Goal: Task Accomplishment & Management: Complete application form

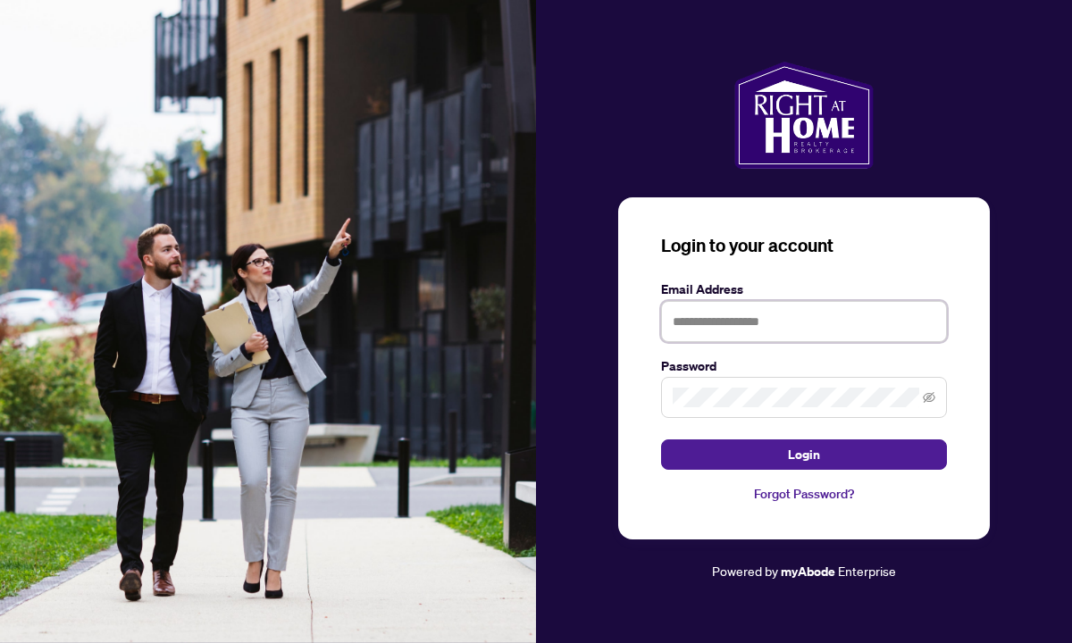
click at [760, 330] on input "text" at bounding box center [804, 321] width 286 height 41
type input "**********"
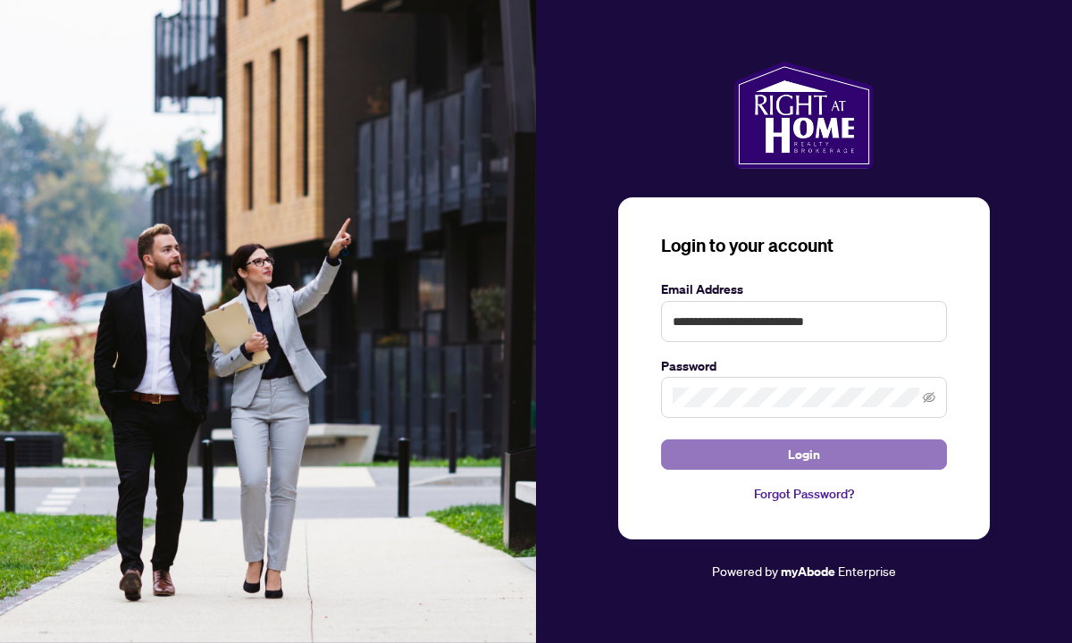
click at [799, 464] on span "Login" at bounding box center [804, 454] width 32 height 29
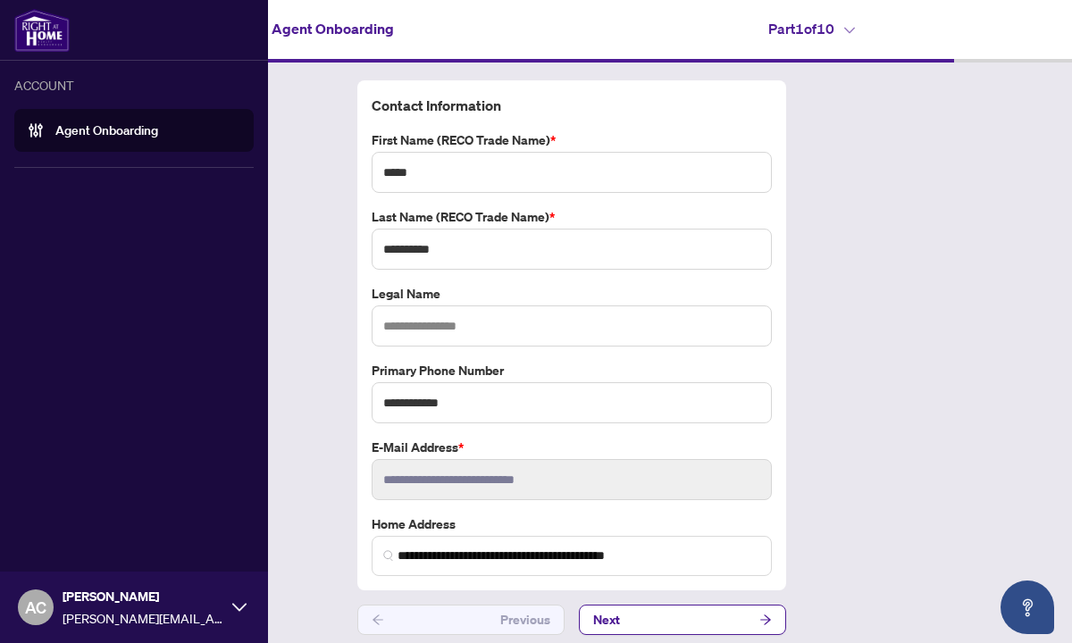
click at [128, 138] on link "Agent Onboarding" at bounding box center [106, 130] width 103 height 16
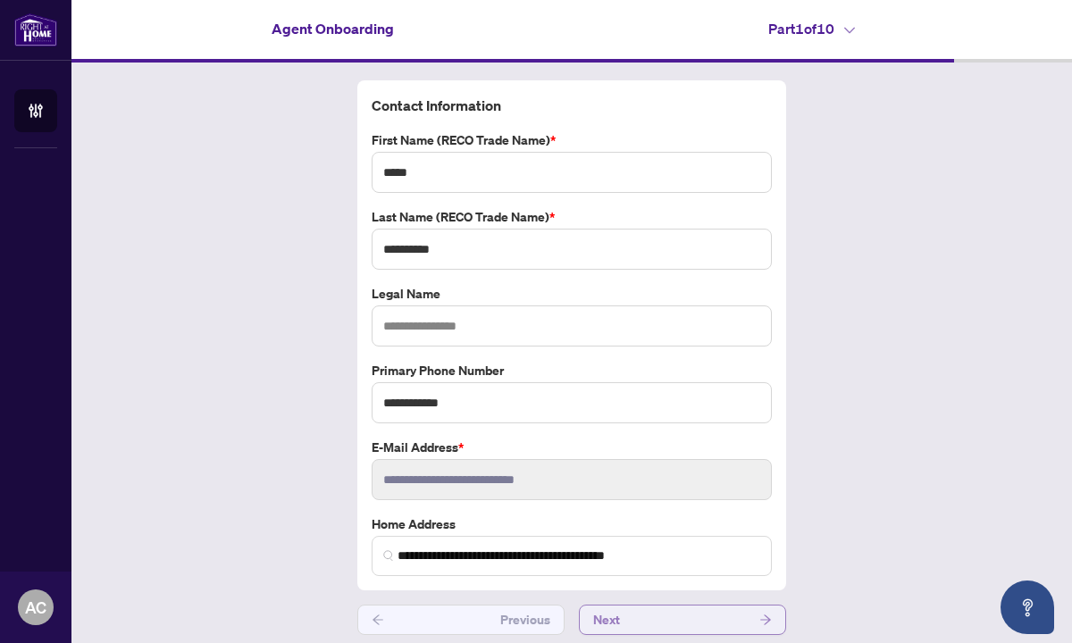
click at [754, 625] on button "Next" at bounding box center [682, 620] width 207 height 30
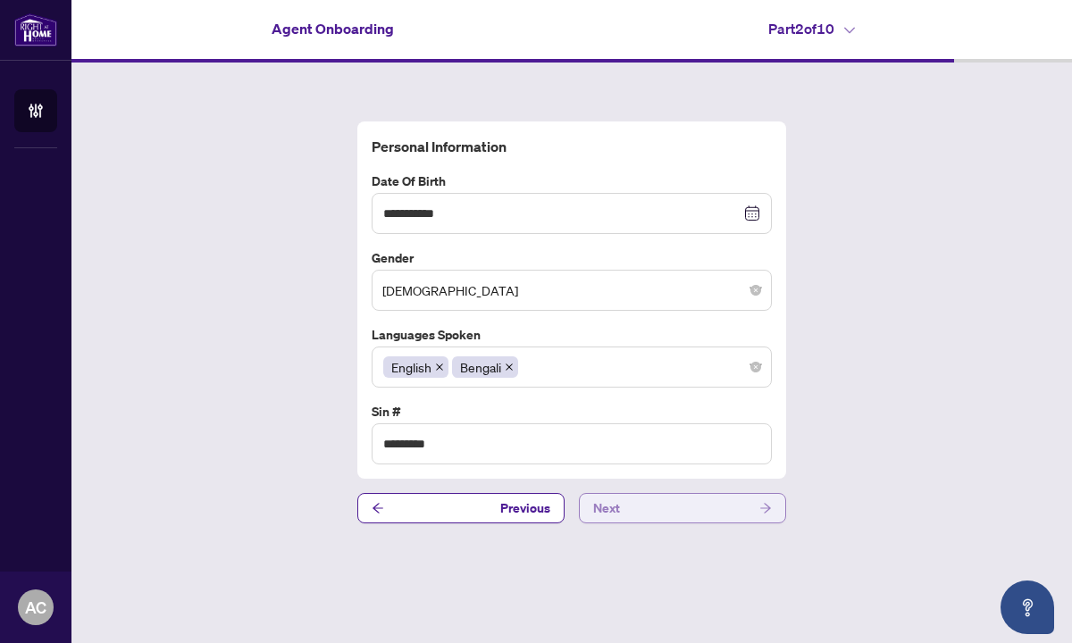
click at [707, 510] on button "Next" at bounding box center [682, 508] width 207 height 30
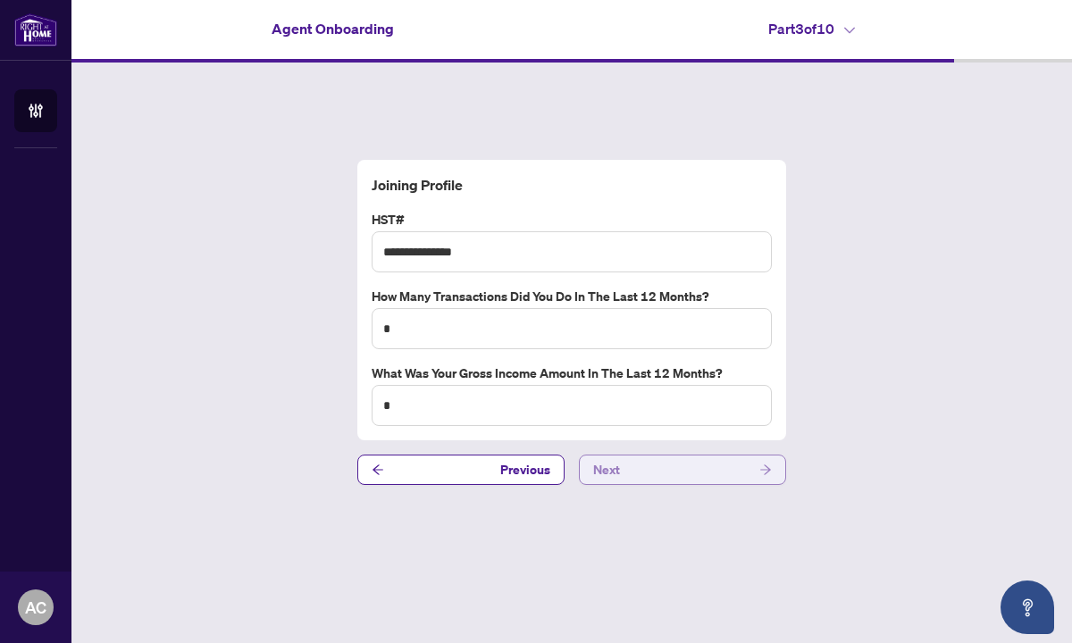
click at [697, 473] on button "Next" at bounding box center [682, 470] width 207 height 30
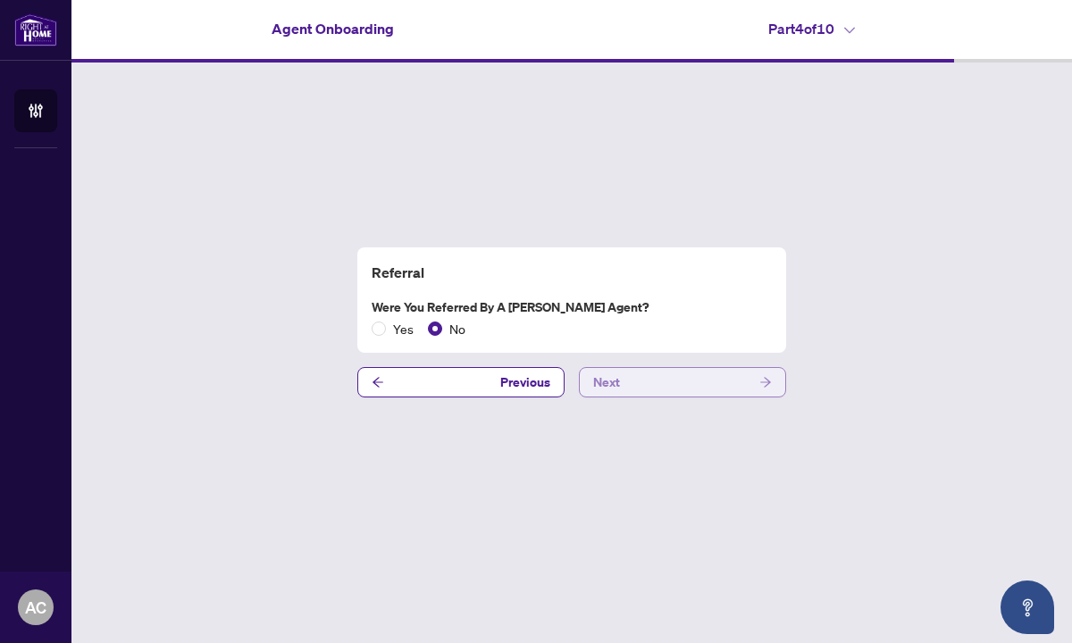
click at [681, 384] on button "Next" at bounding box center [682, 382] width 207 height 30
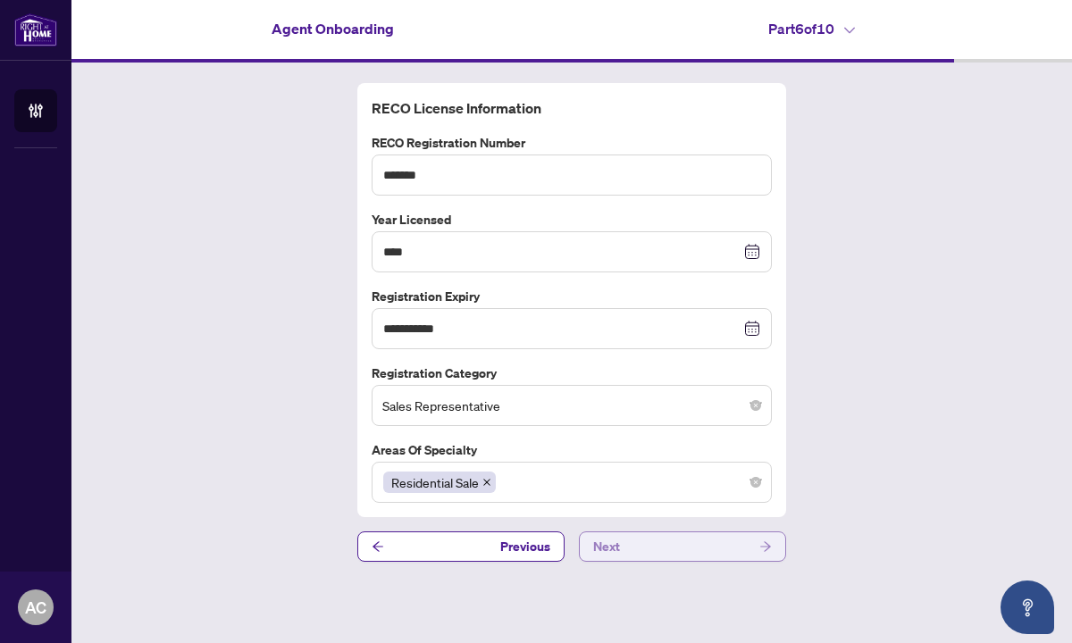
click at [695, 548] on button "Next" at bounding box center [682, 546] width 207 height 30
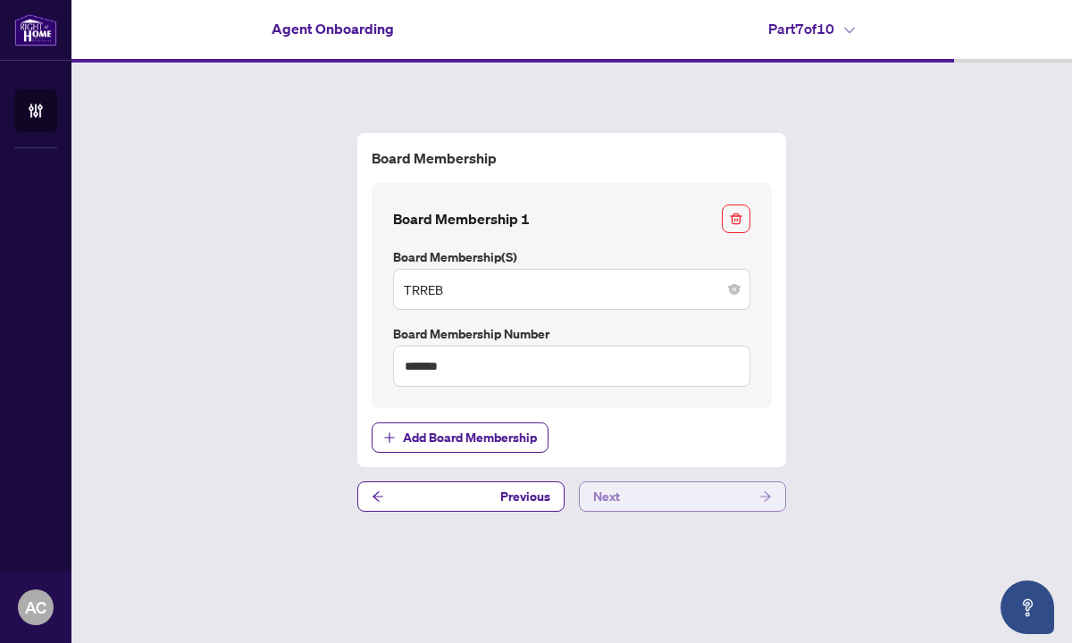
click at [682, 496] on button "Next" at bounding box center [682, 496] width 207 height 30
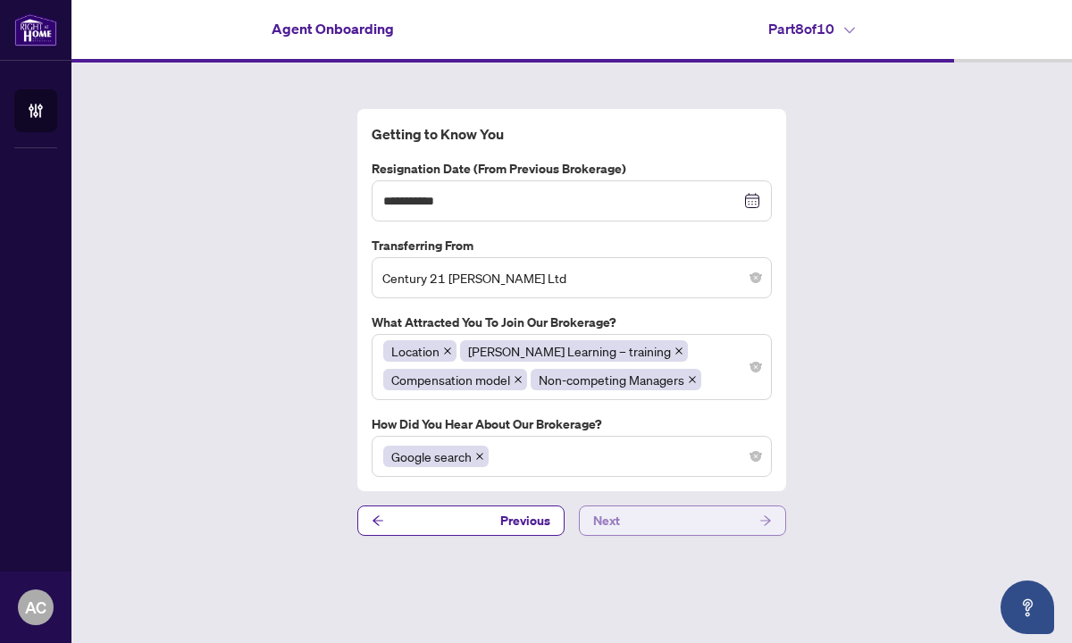
click at [679, 527] on button "Next" at bounding box center [682, 521] width 207 height 30
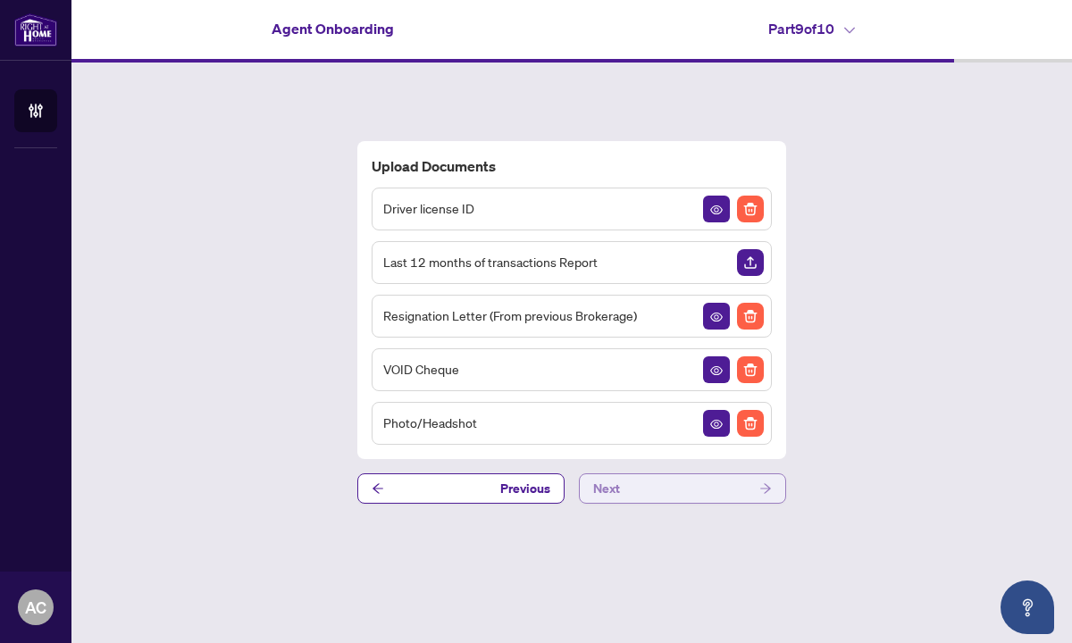
click at [677, 486] on button "Next" at bounding box center [682, 488] width 207 height 30
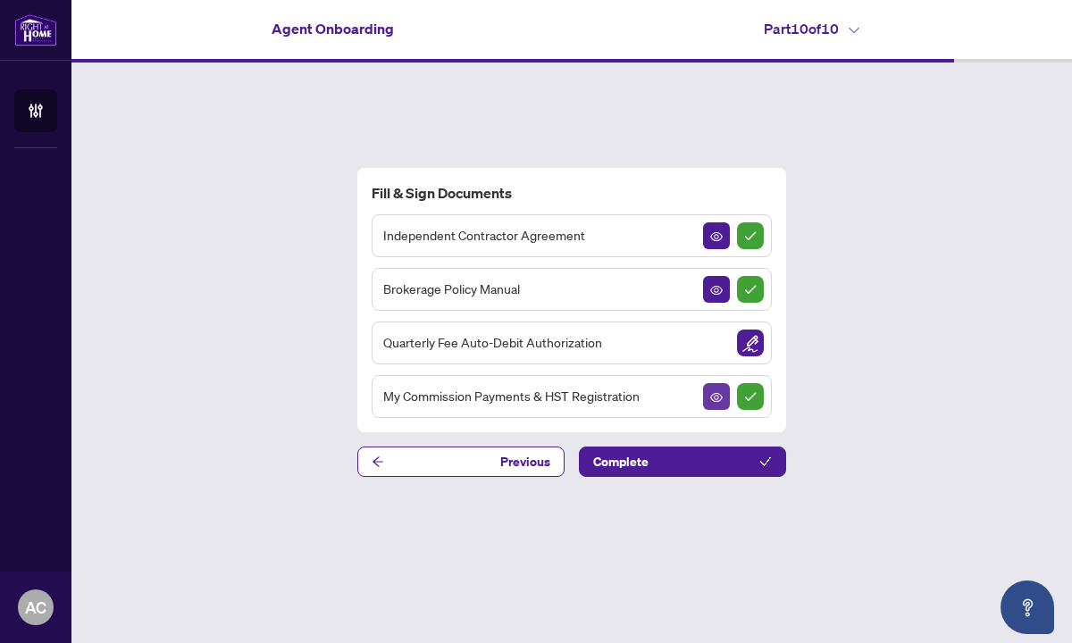
click at [721, 397] on icon "View Document" at bounding box center [716, 397] width 13 height 9
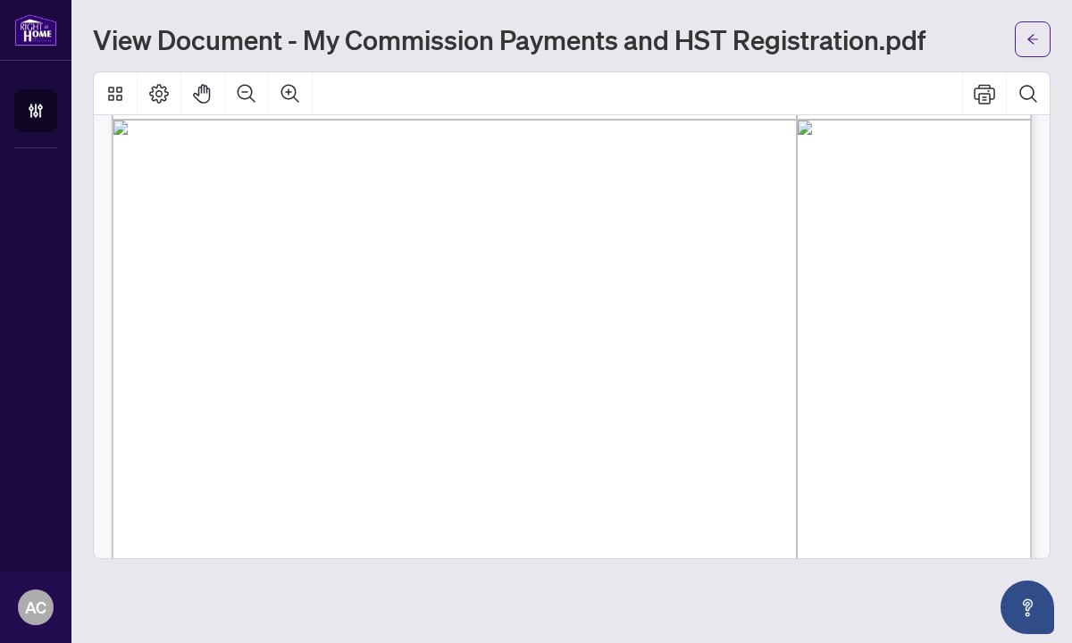
scroll to position [693, 0]
click at [1033, 38] on icon "arrow-left" at bounding box center [1032, 39] width 11 height 10
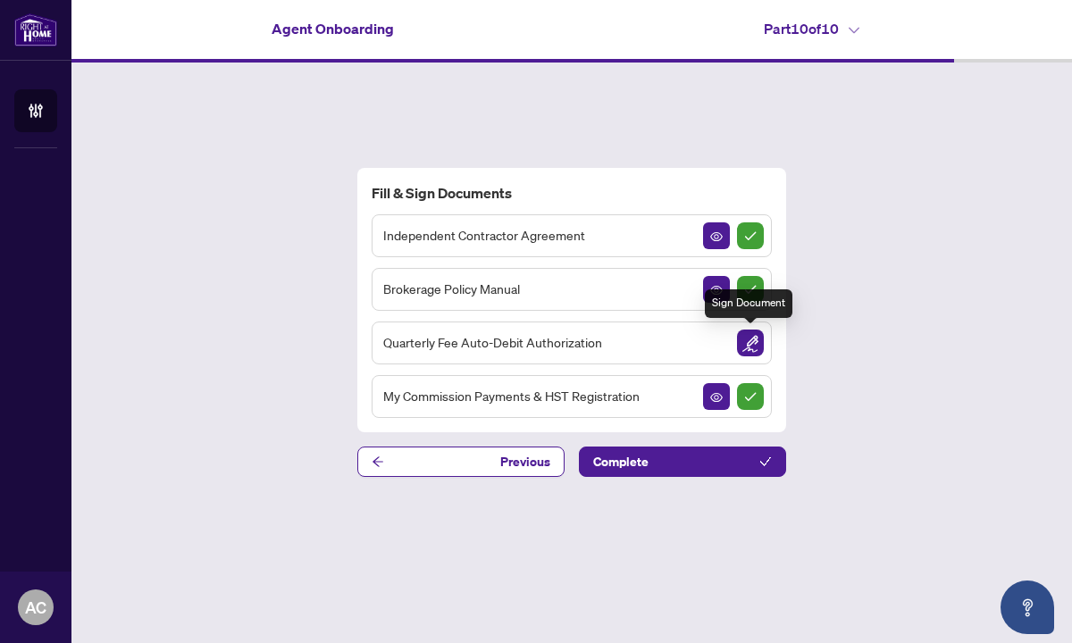
click at [749, 344] on img "Sign Document" at bounding box center [750, 343] width 27 height 27
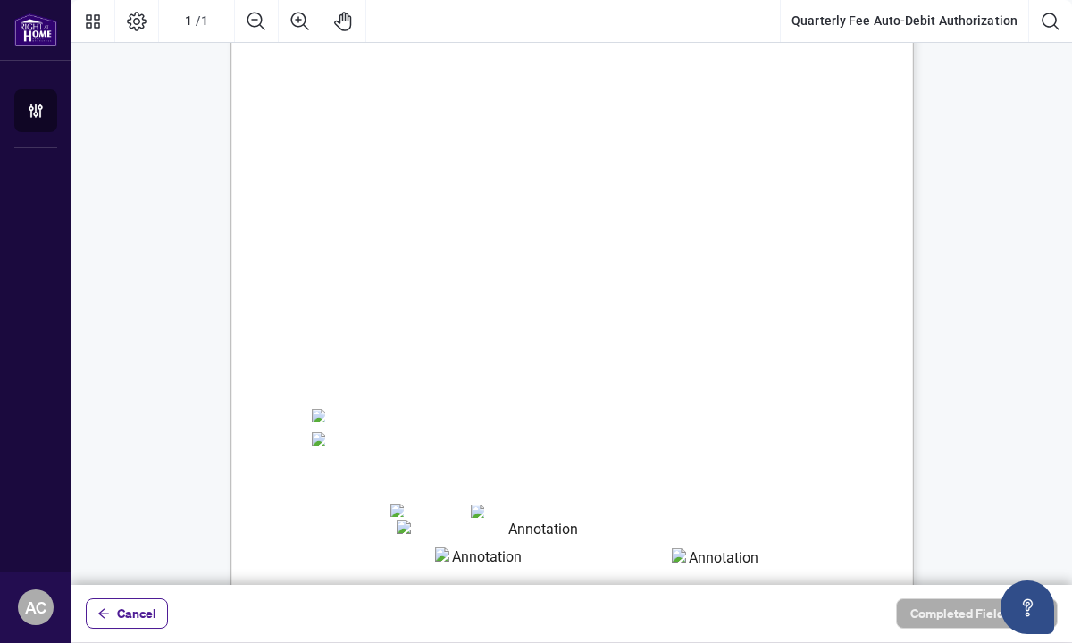
scroll to position [127, 0]
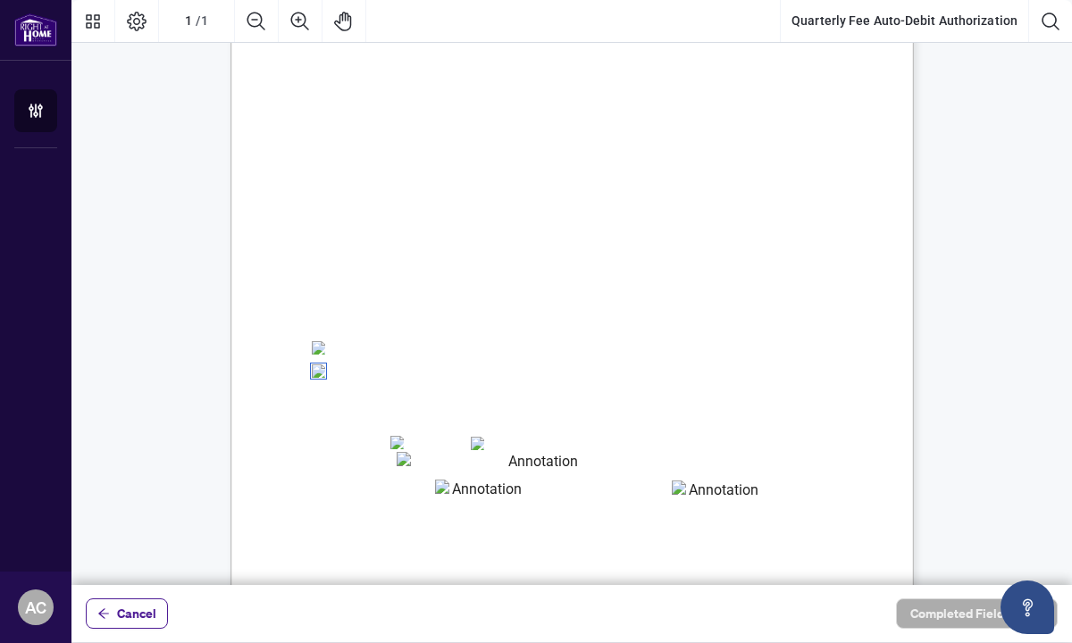
click at [428, 461] on textarea "01K2N3FV819E5J8BE44NPY1YAW" at bounding box center [537, 465] width 280 height 27
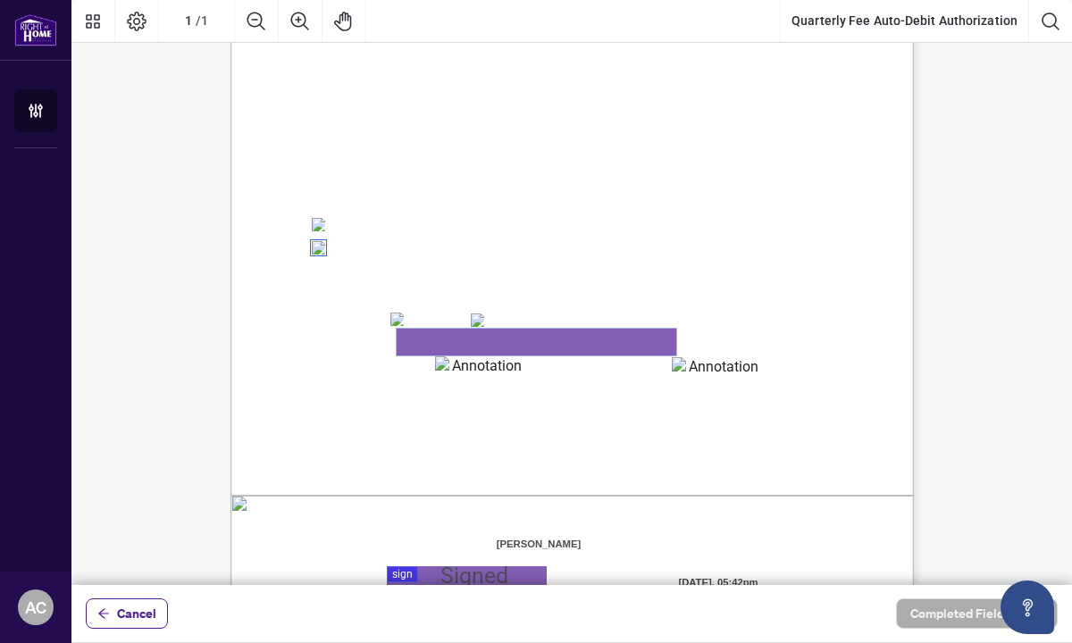
scroll to position [252, 0]
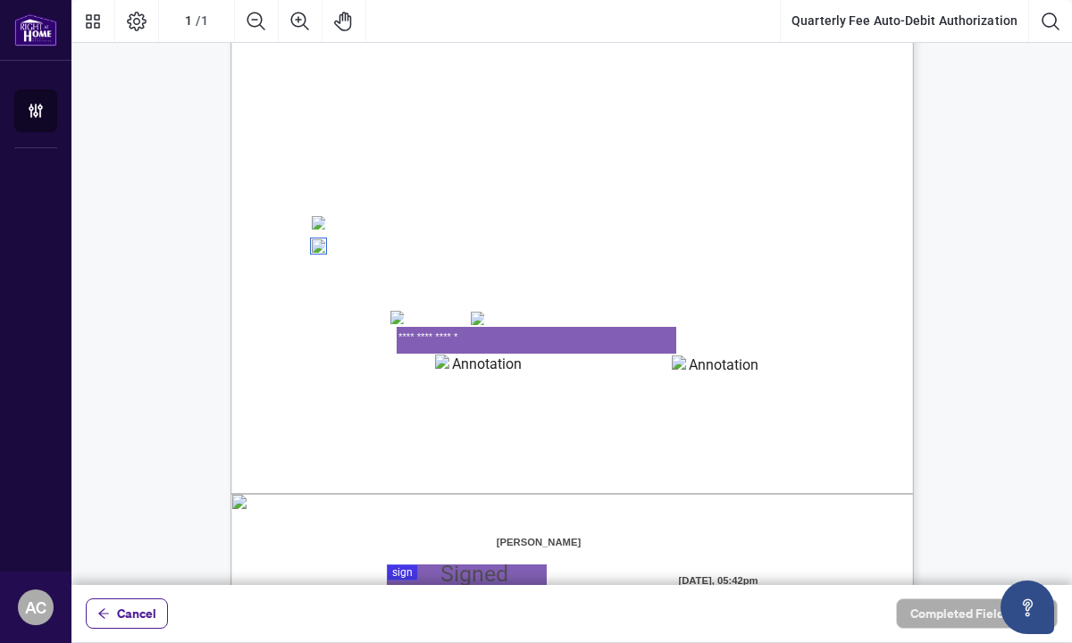
type textarea "**********"
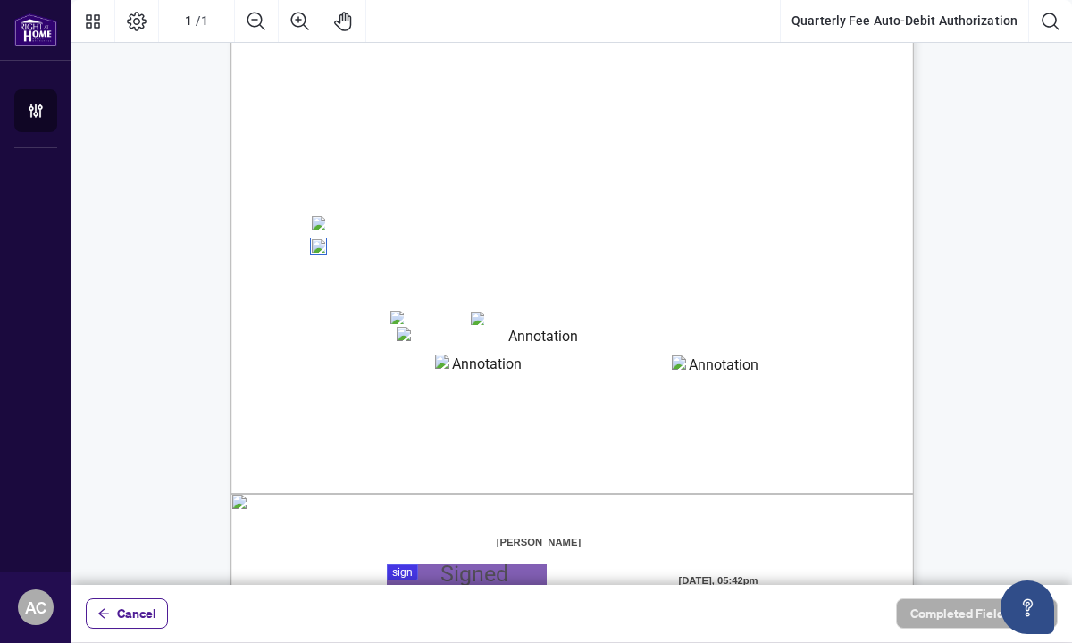
click at [423, 276] on span "Credit Card Details:" at bounding box center [368, 273] width 112 height 16
click at [478, 374] on textarea "01K2N3FYJX78ECHEDP495G1F32" at bounding box center [479, 369] width 89 height 28
click at [473, 371] on textarea "01K2N3FYJX78ECHEDP495G1F32" at bounding box center [479, 368] width 89 height 27
click at [424, 336] on textarea "**********" at bounding box center [536, 340] width 279 height 27
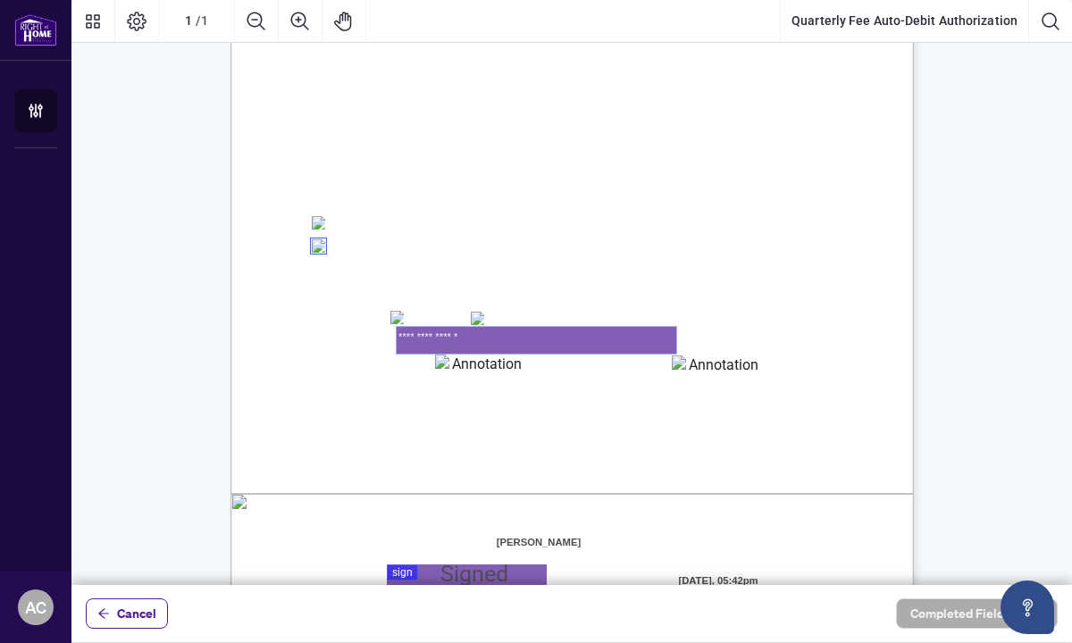
click at [439, 335] on textarea "**********" at bounding box center [537, 340] width 280 height 27
click at [466, 337] on textarea "**********" at bounding box center [537, 340] width 280 height 27
click at [471, 372] on textarea "01K2N3FYJX78ECHEDP495G1F32" at bounding box center [479, 368] width 89 height 27
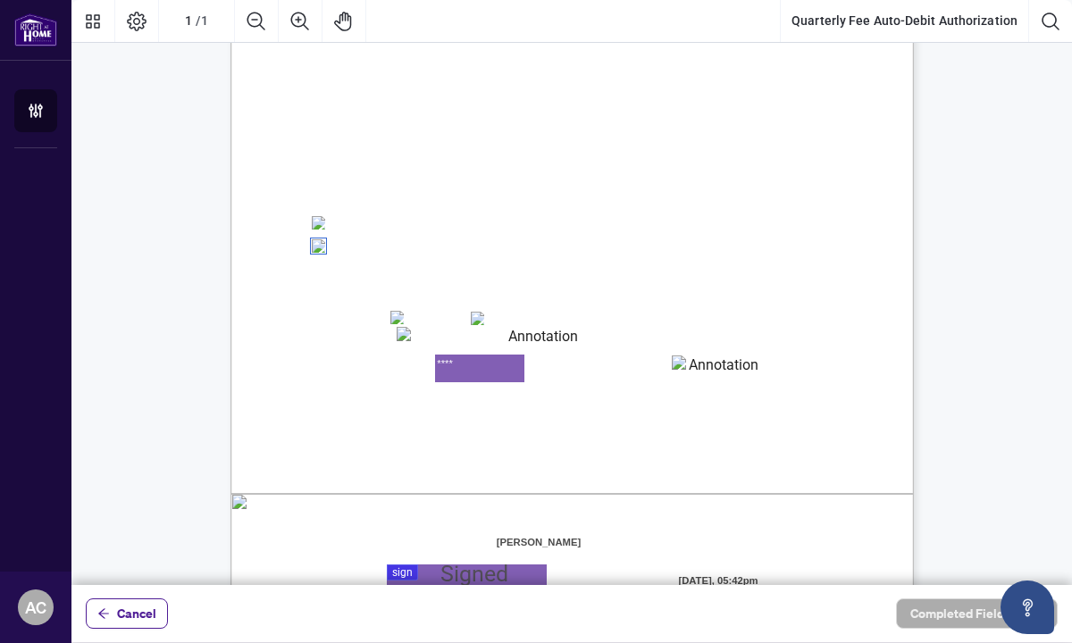
type textarea "****"
click at [706, 368] on textarea "01K2N3G0ZD75Q2XP5FX92JPY9F" at bounding box center [716, 369] width 89 height 27
type textarea "***"
click at [656, 457] on span "statement provided to me at least 10 days prior to the billing date." at bounding box center [484, 464] width 344 height 15
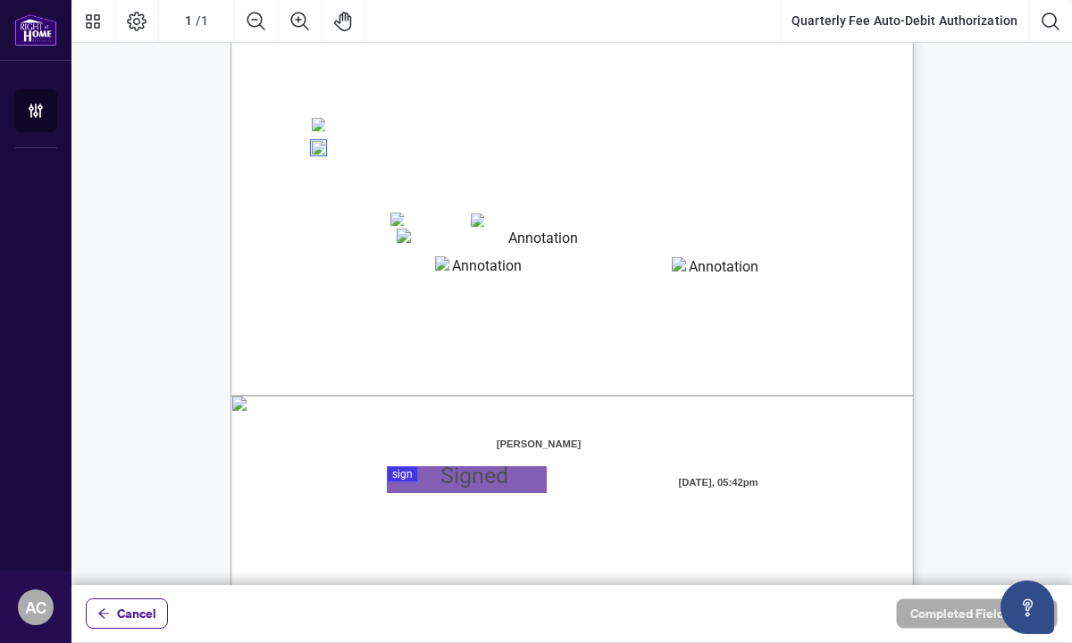
scroll to position [359, 0]
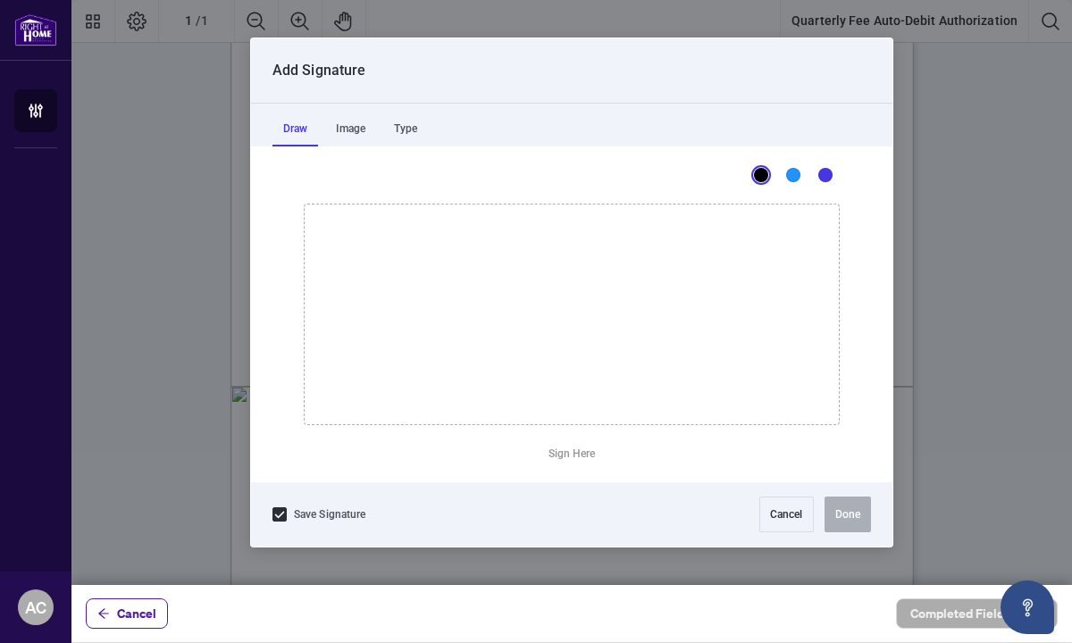
click at [402, 465] on div at bounding box center [571, 292] width 1000 height 585
click at [410, 124] on div "Type" at bounding box center [405, 129] width 45 height 36
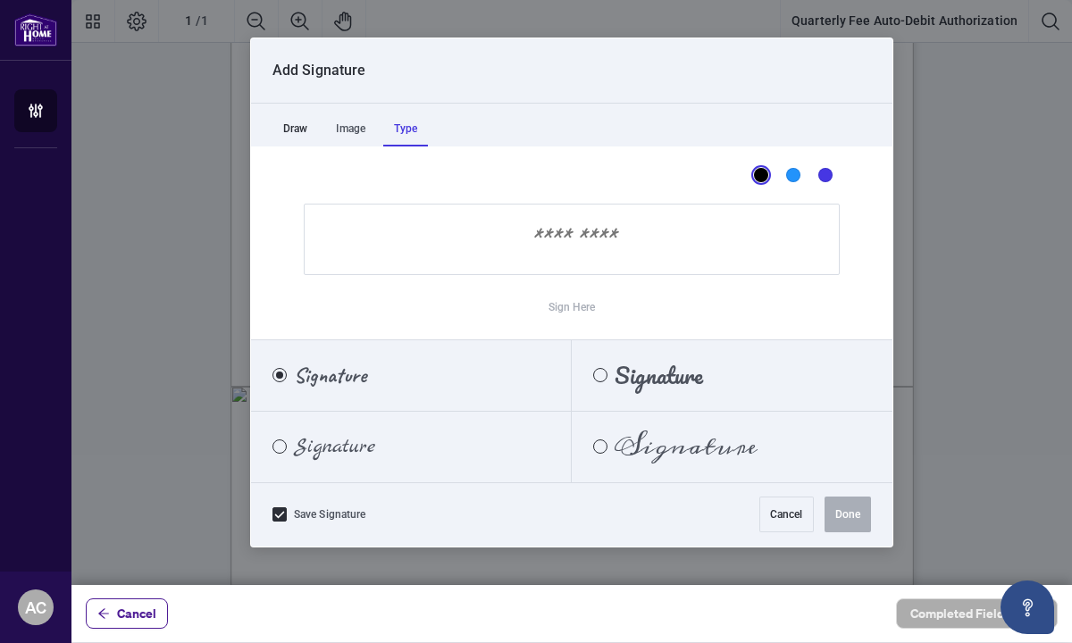
click at [301, 134] on div "Draw" at bounding box center [295, 129] width 46 height 36
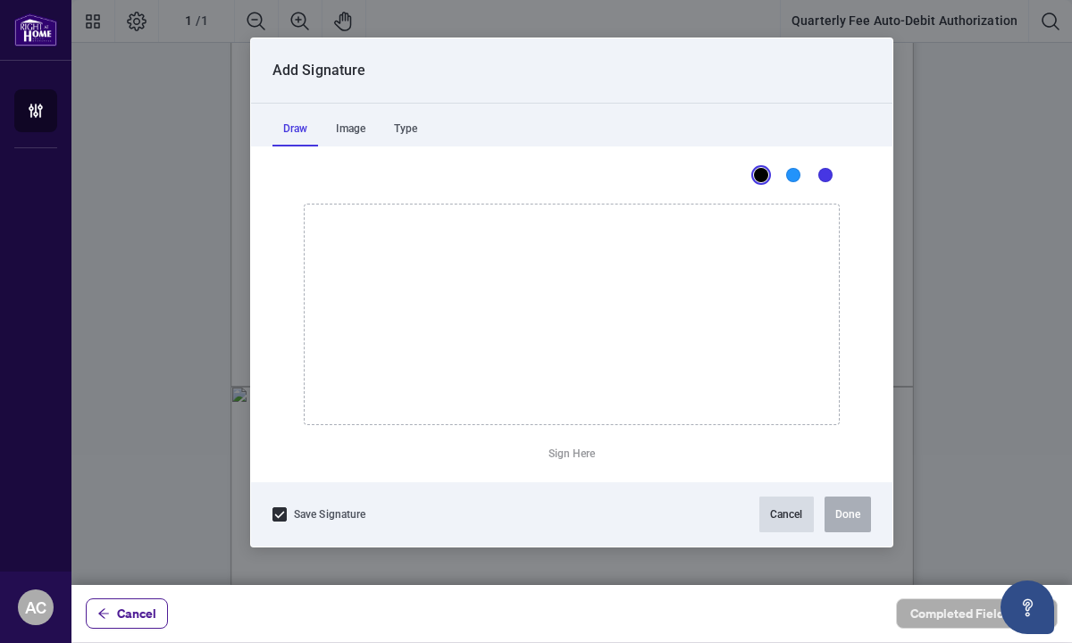
click at [799, 515] on button "Cancel" at bounding box center [786, 515] width 54 height 36
click at [443, 469] on div at bounding box center [571, 292] width 1000 height 585
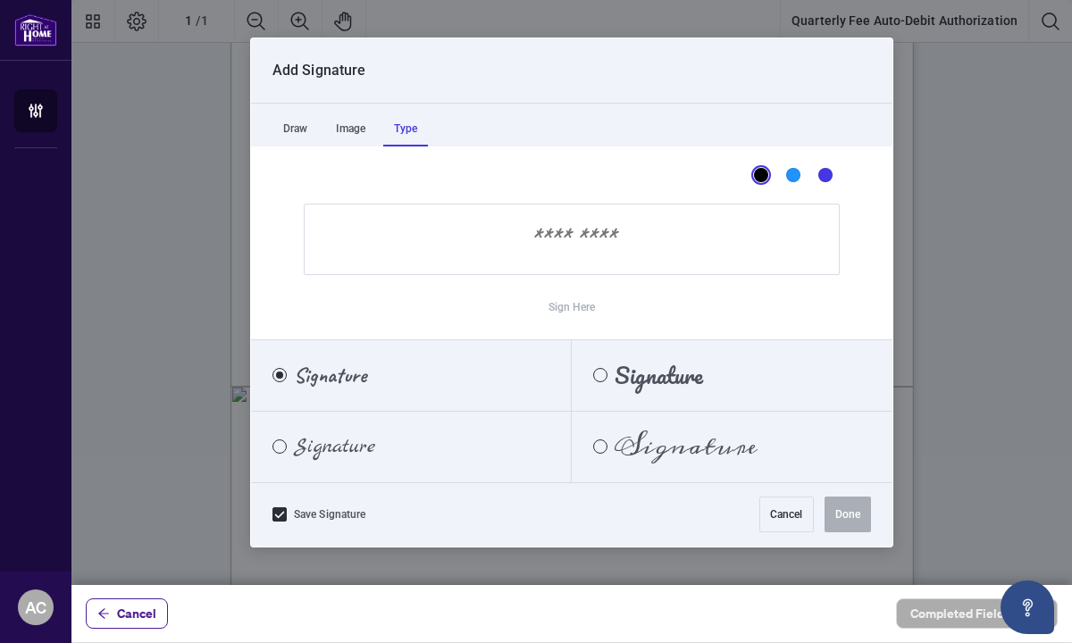
click at [416, 121] on div "Type" at bounding box center [405, 129] width 45 height 36
click at [620, 236] on input "Sign Here" at bounding box center [572, 239] width 536 height 71
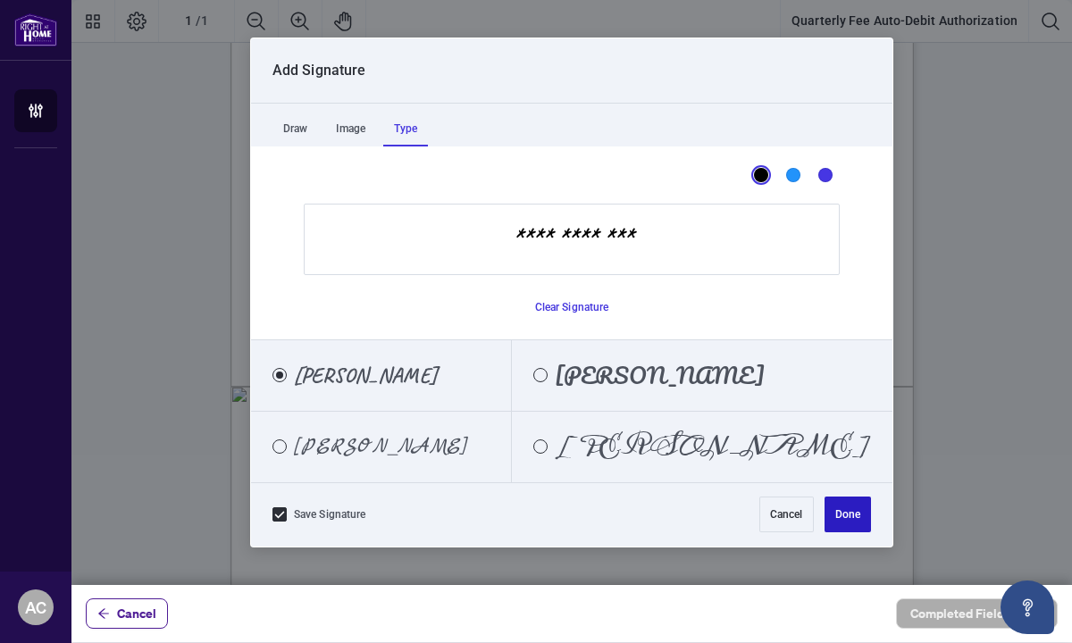
type input "**********"
click at [849, 519] on button "Done" at bounding box center [847, 515] width 46 height 36
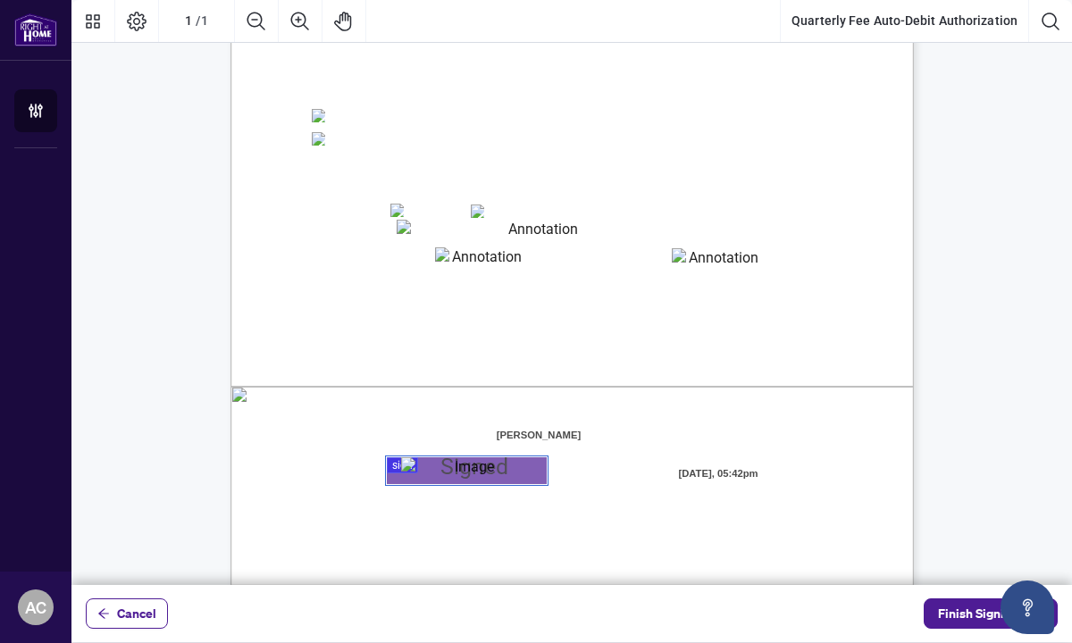
click at [866, 486] on div "Right at Home Realty, Brokerage Quarterly Fees Billing Authorization Quarterly …" at bounding box center [657, 255] width 854 height 1106
click at [633, 154] on div "Right at Home Realty, Brokerage Quarterly Fees Billing Authorization Quarterly …" at bounding box center [657, 255] width 854 height 1106
click at [500, 263] on textarea "****" at bounding box center [479, 260] width 89 height 27
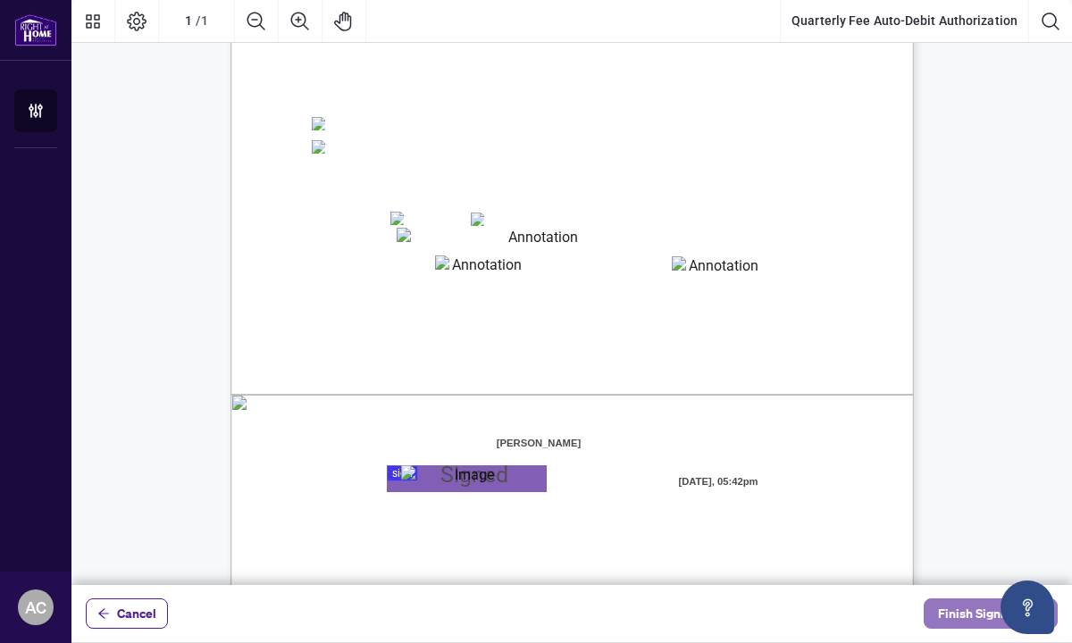
click at [952, 610] on span "Finish Signing" at bounding box center [978, 613] width 80 height 29
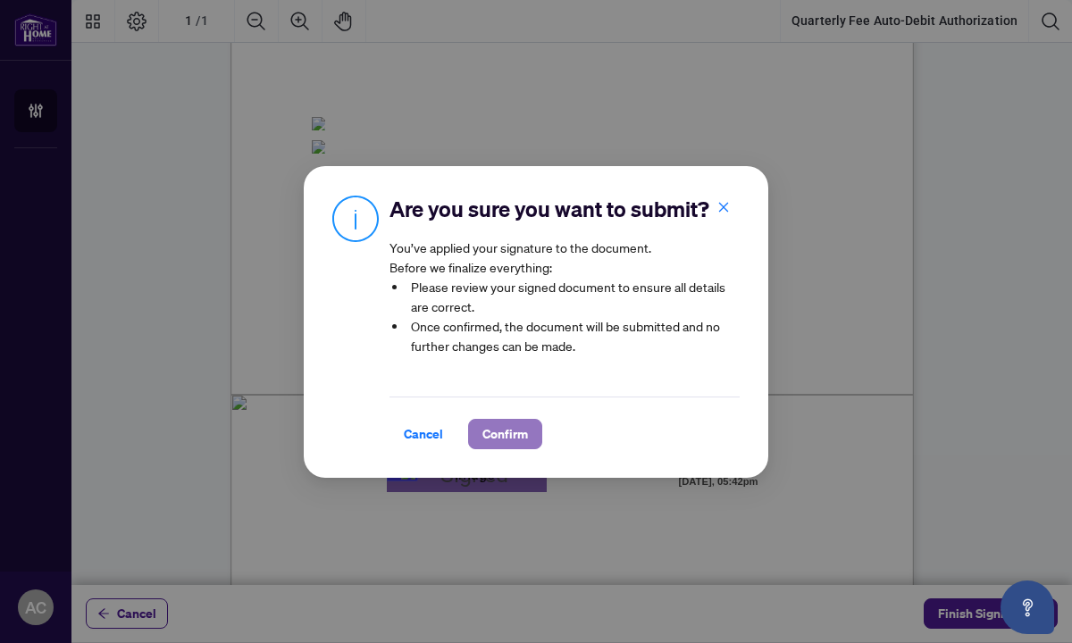
click at [496, 436] on span "Confirm" at bounding box center [505, 434] width 46 height 29
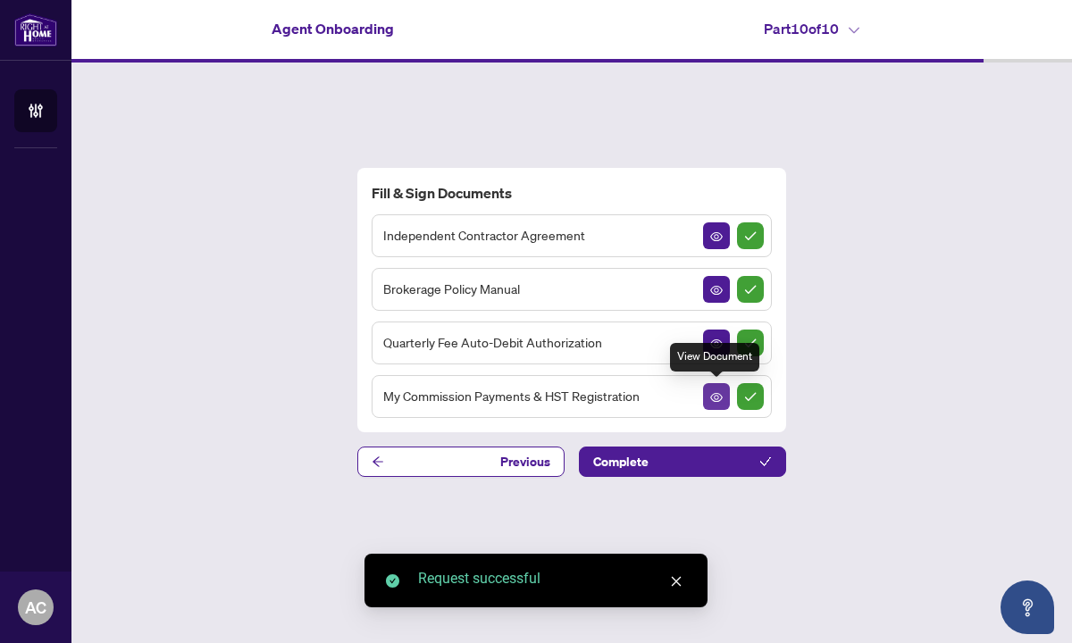
click at [717, 394] on icon "View Document" at bounding box center [716, 397] width 13 height 9
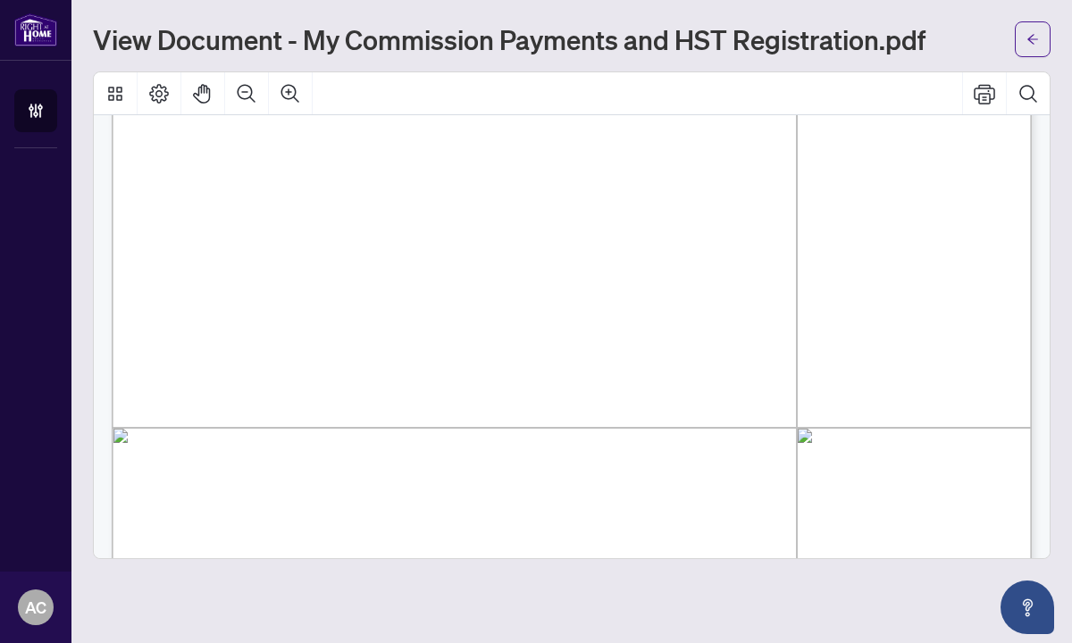
scroll to position [288, 0]
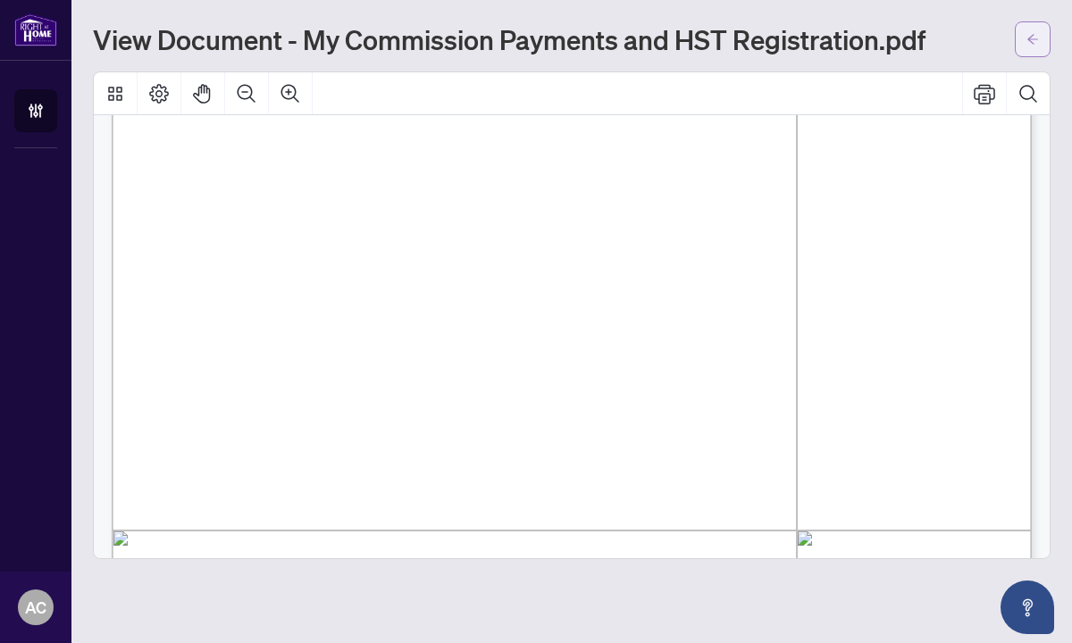
click at [1030, 38] on icon "arrow-left" at bounding box center [1032, 39] width 11 height 10
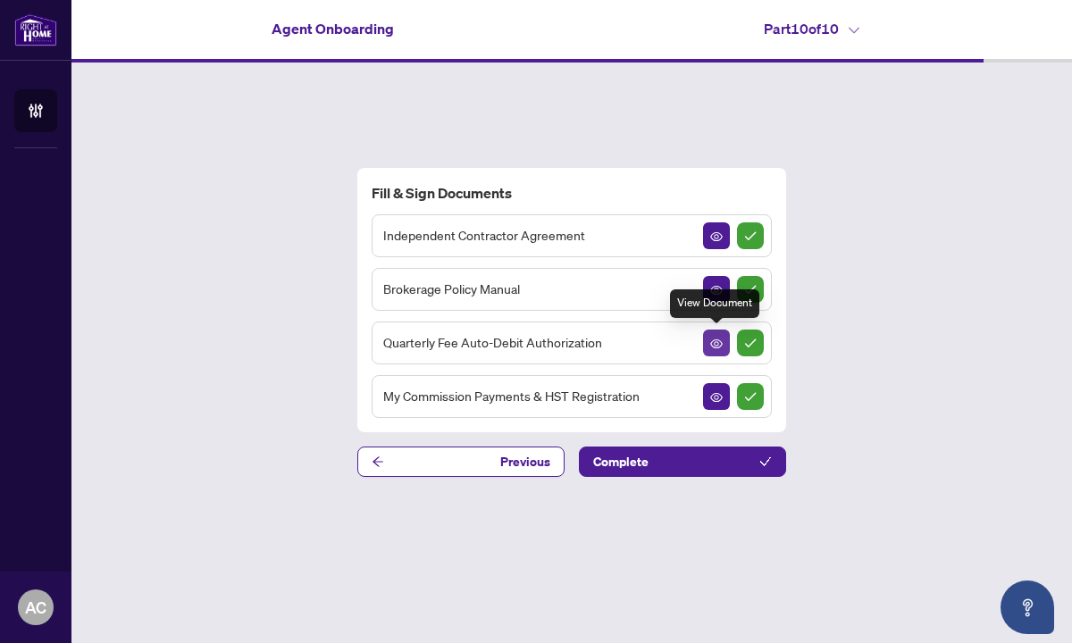
click at [724, 346] on button "button" at bounding box center [716, 343] width 27 height 27
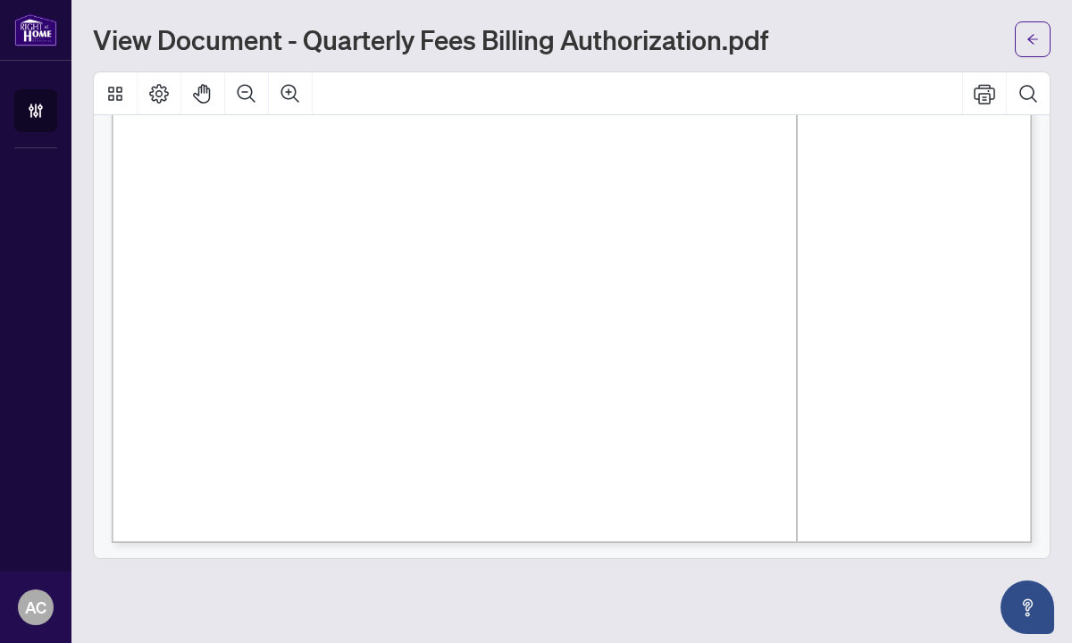
scroll to position [783, 0]
click at [1036, 39] on icon "arrow-left" at bounding box center [1032, 39] width 11 height 10
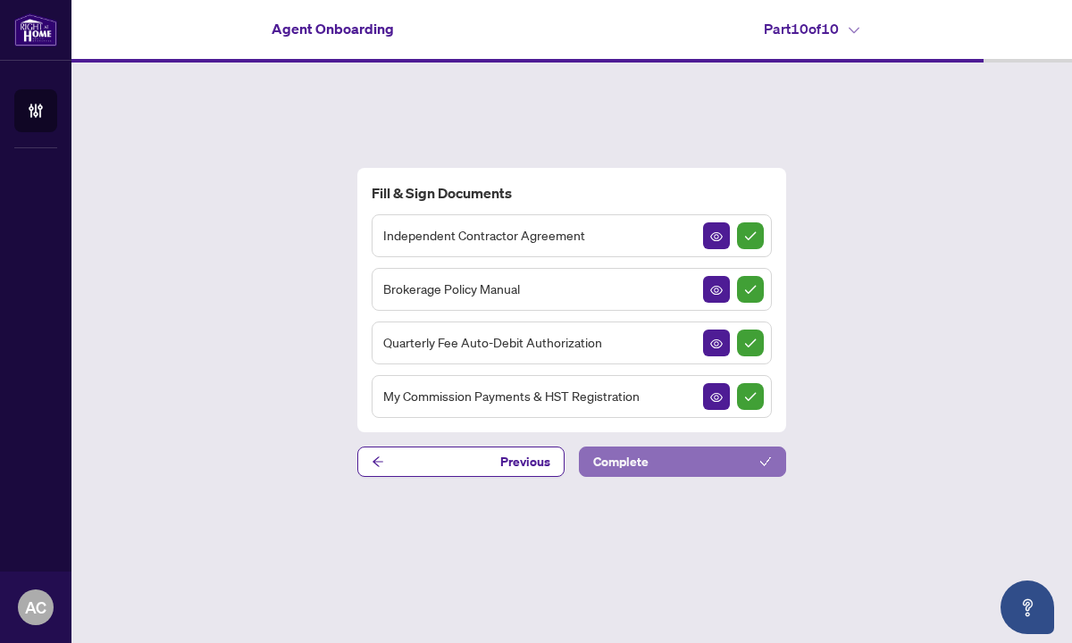
click at [685, 467] on button "Complete" at bounding box center [682, 462] width 207 height 30
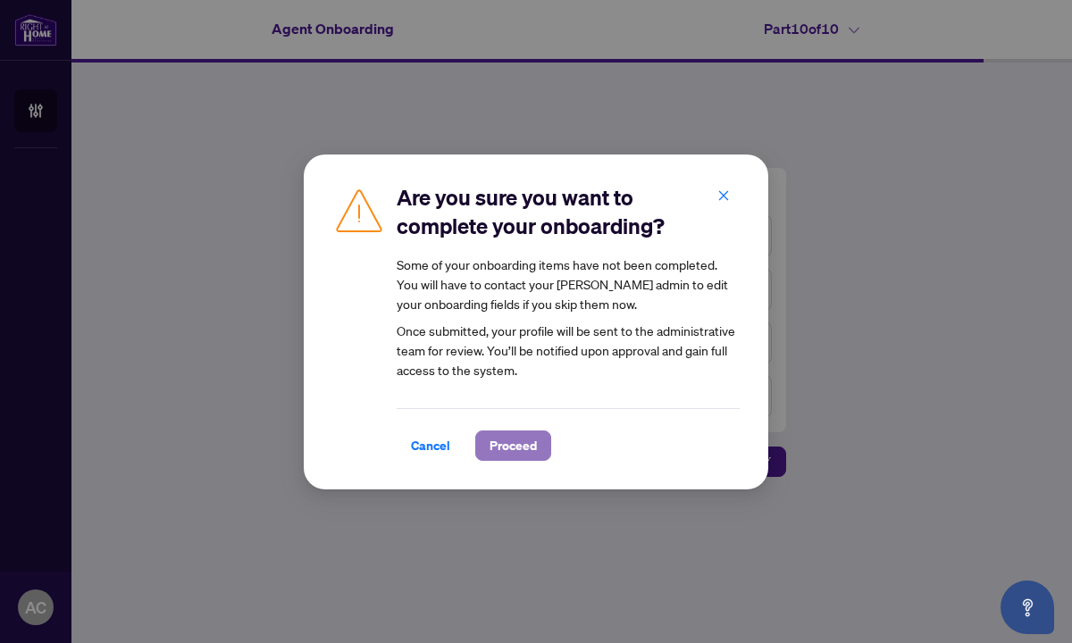
click at [519, 444] on span "Proceed" at bounding box center [513, 445] width 47 height 29
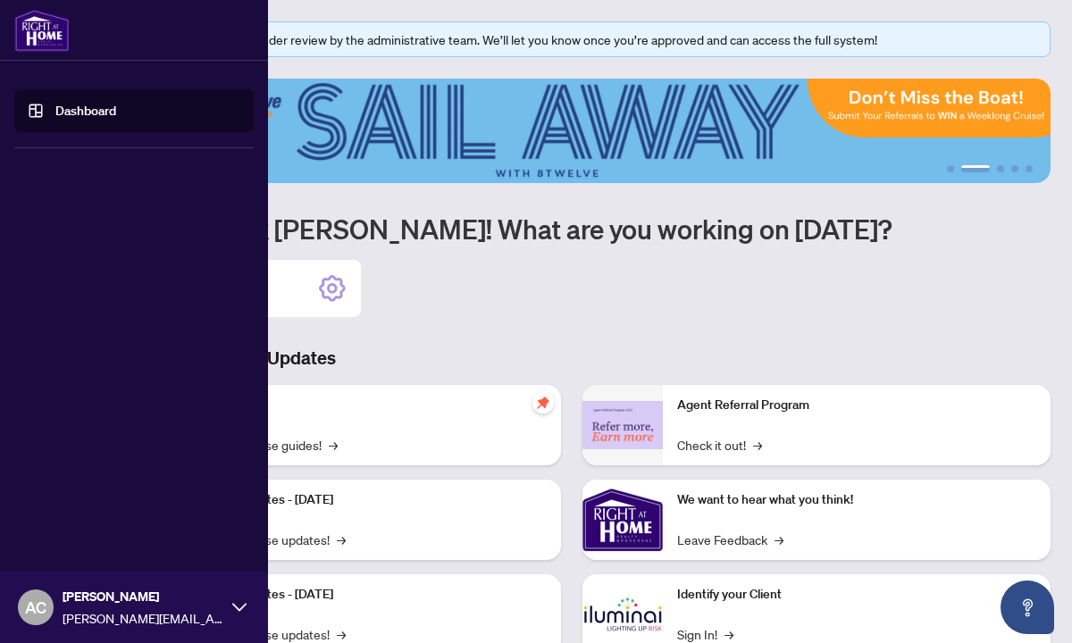
click at [55, 105] on link "Dashboard" at bounding box center [85, 111] width 61 height 16
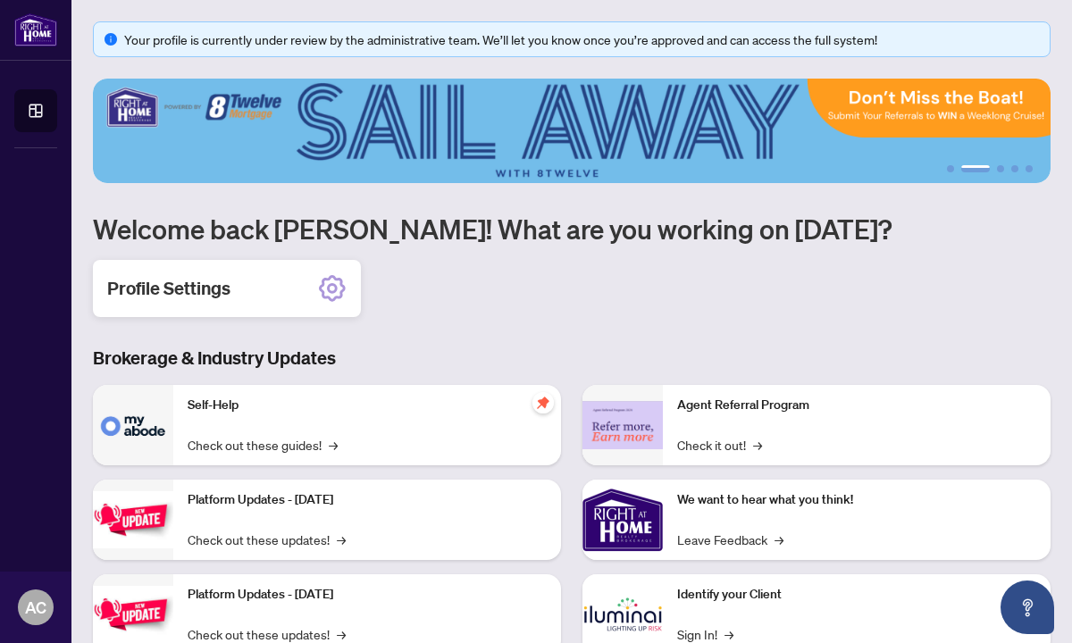
click at [243, 293] on div "Profile Settings" at bounding box center [227, 288] width 268 height 57
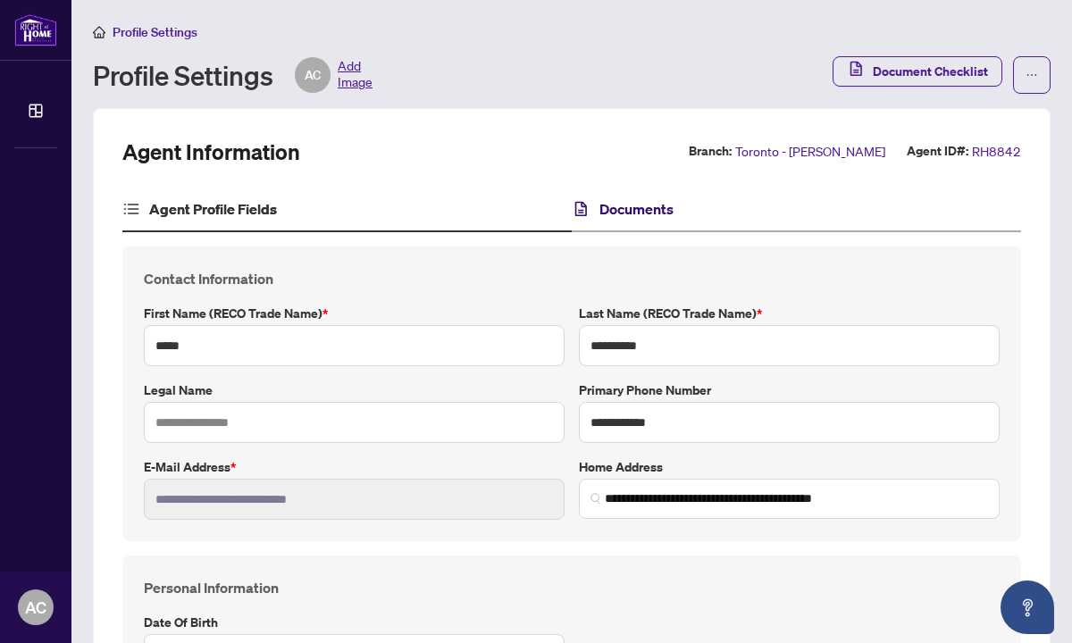
click at [605, 210] on h4 "Documents" at bounding box center [636, 208] width 74 height 21
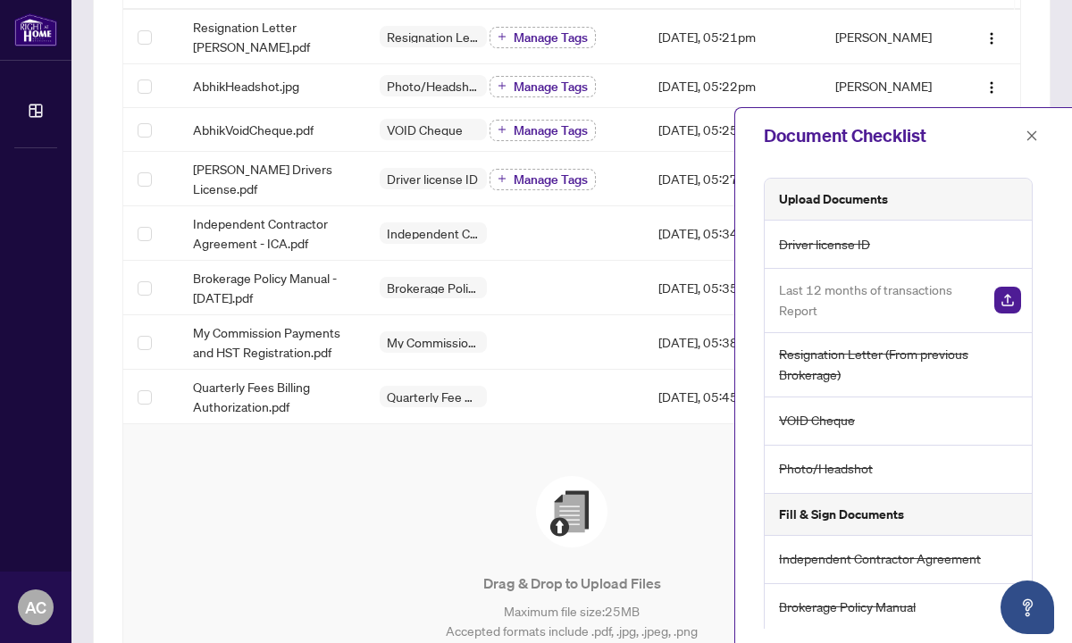
scroll to position [116, 0]
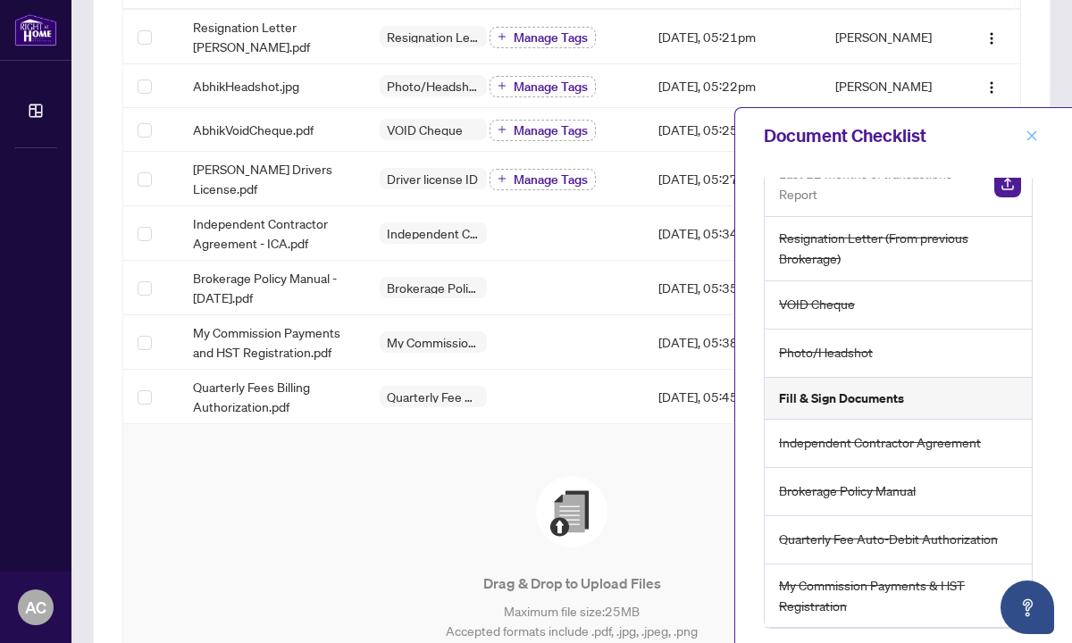
click at [1034, 136] on icon "close" at bounding box center [1031, 136] width 13 height 13
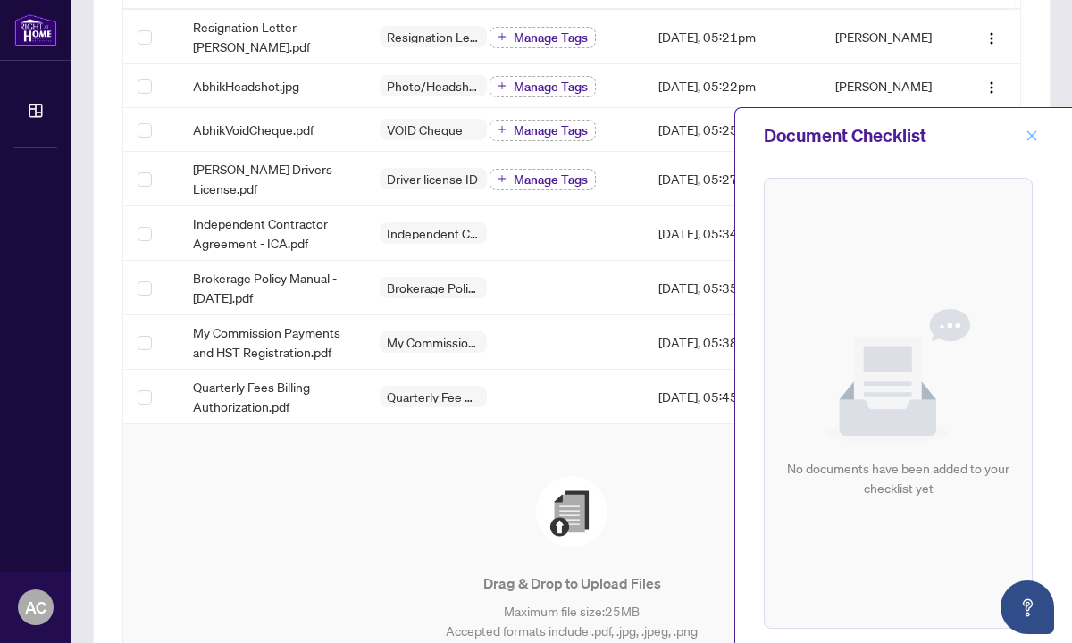
scroll to position [0, 0]
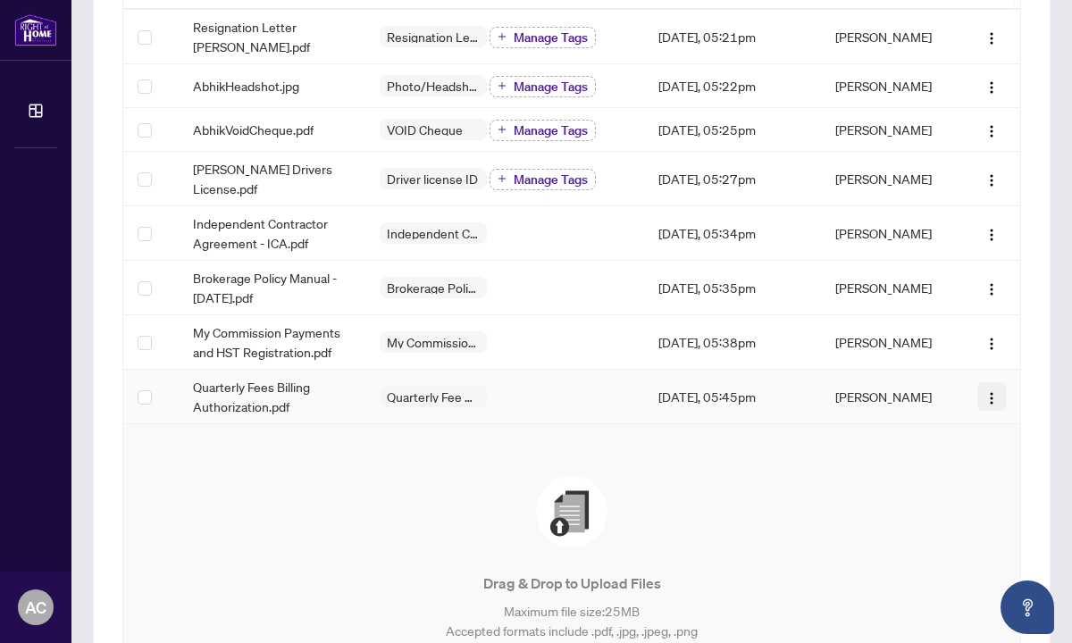
click at [989, 391] on img "button" at bounding box center [991, 398] width 14 height 14
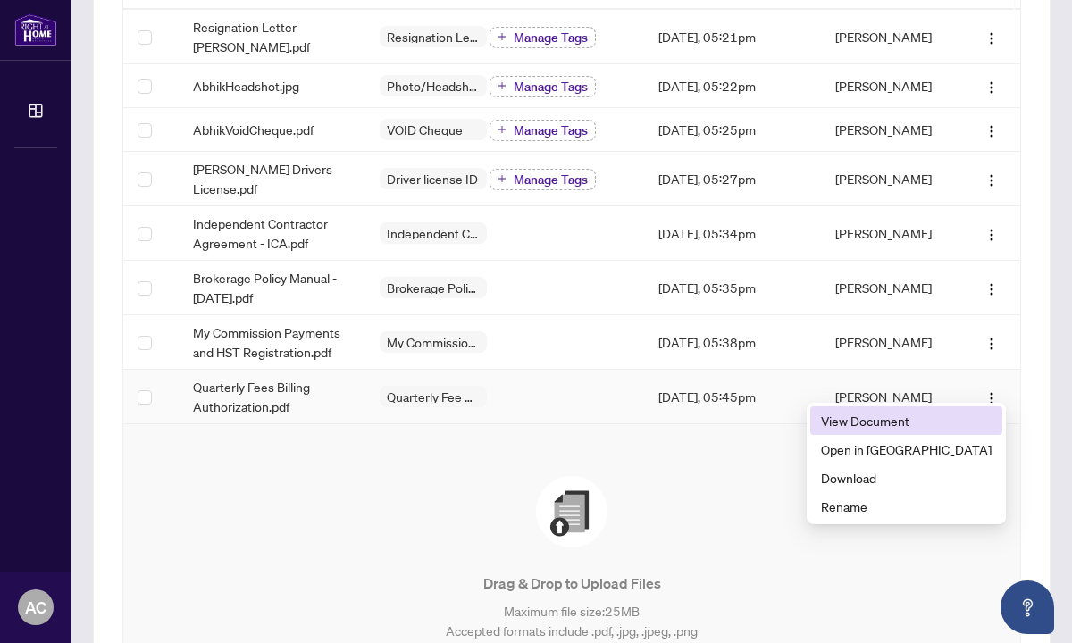
click at [948, 420] on span "View Document" at bounding box center [906, 421] width 171 height 20
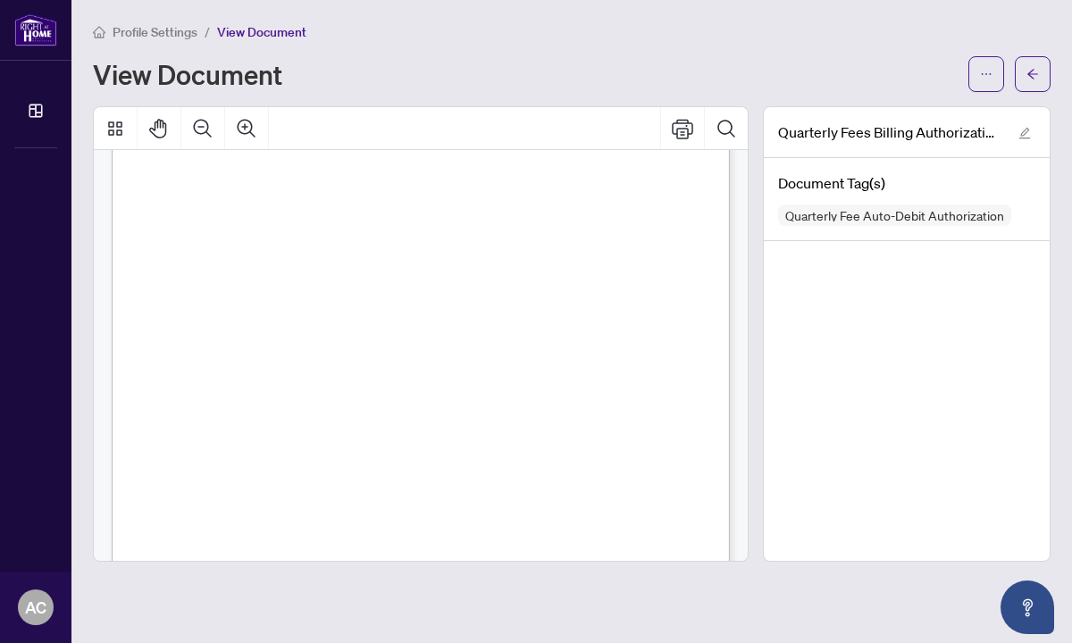
scroll to position [185, 0]
click at [1037, 76] on icon "arrow-left" at bounding box center [1032, 74] width 13 height 13
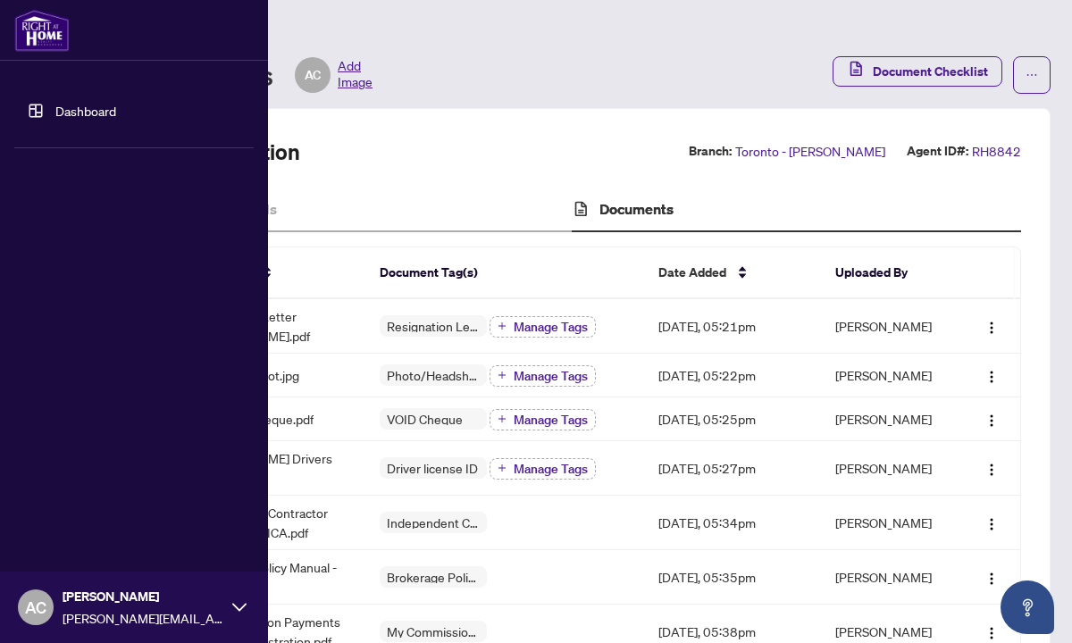
click at [61, 111] on link "Dashboard" at bounding box center [85, 111] width 61 height 16
